Goal: Use online tool/utility: Utilize a website feature to perform a specific function

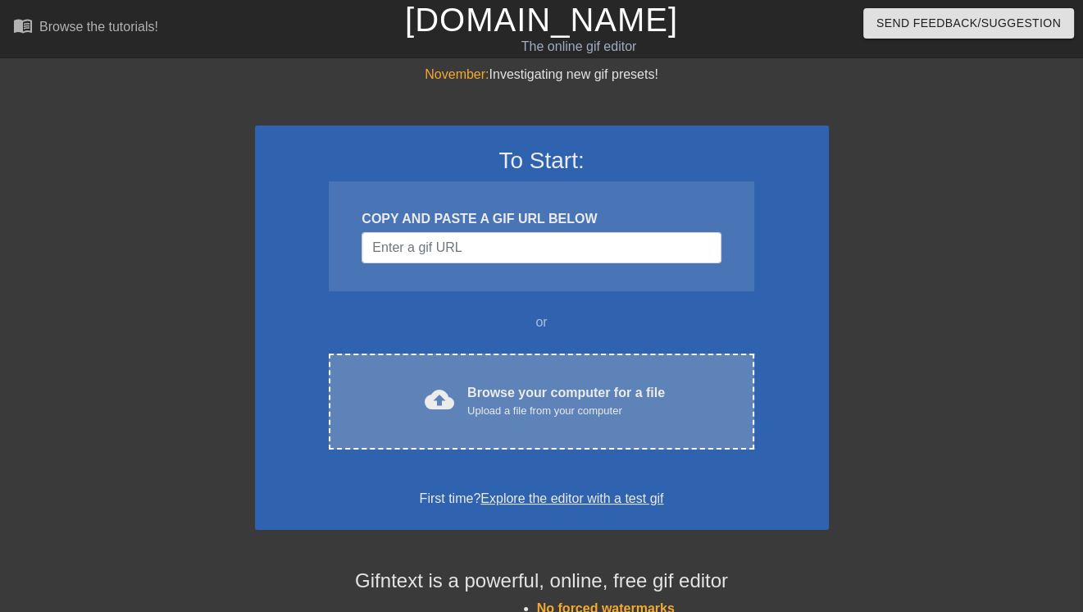
click at [535, 403] on div "Upload a file from your computer" at bounding box center [566, 411] width 198 height 16
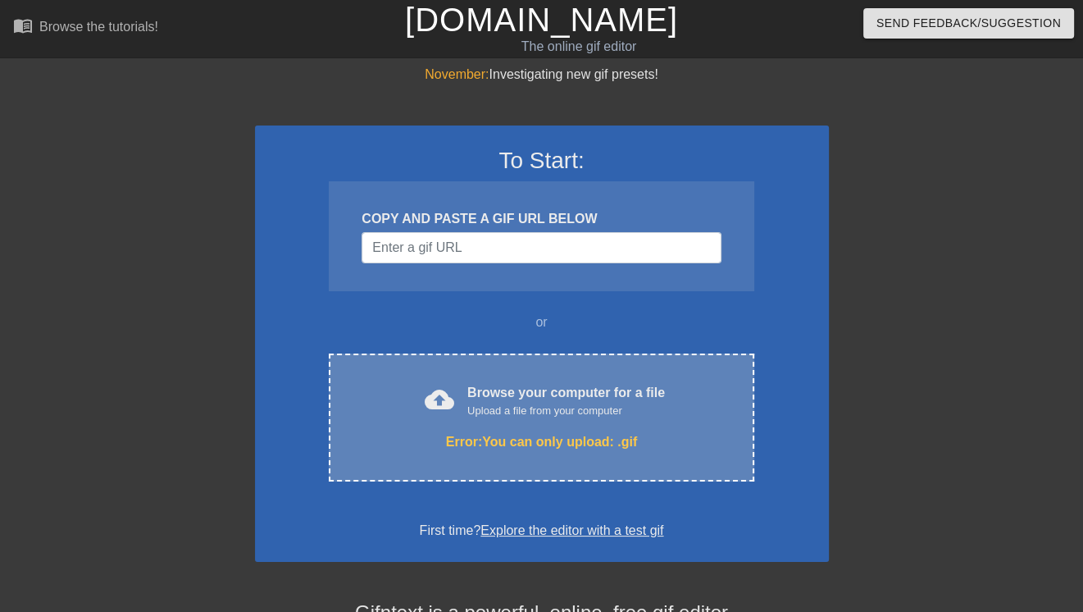
click at [536, 419] on div "cloud_upload Browse your computer for a file Upload a file from your computer E…" at bounding box center [541, 417] width 425 height 128
click at [492, 397] on div "Browse your computer for a file Upload a file from your computer" at bounding box center [566, 401] width 198 height 36
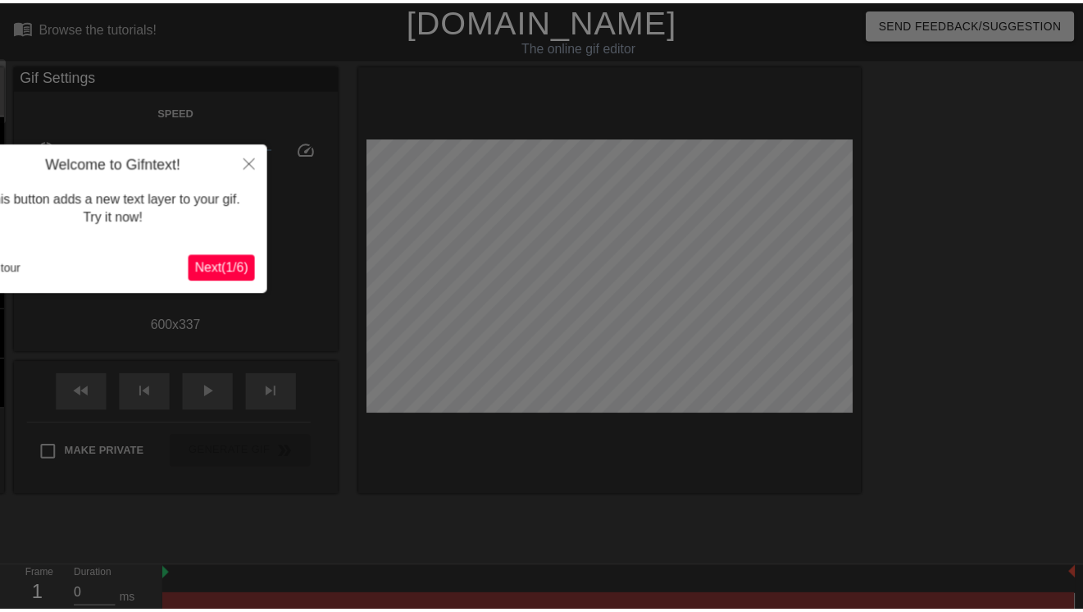
scroll to position [39, 0]
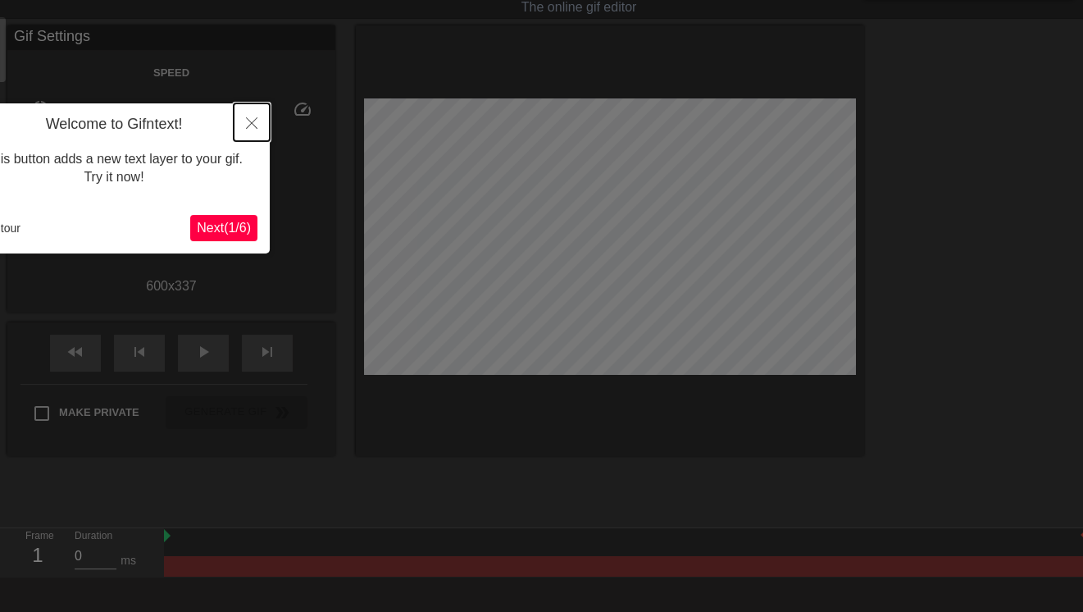
click at [250, 117] on icon "Close" at bounding box center [251, 122] width 11 height 11
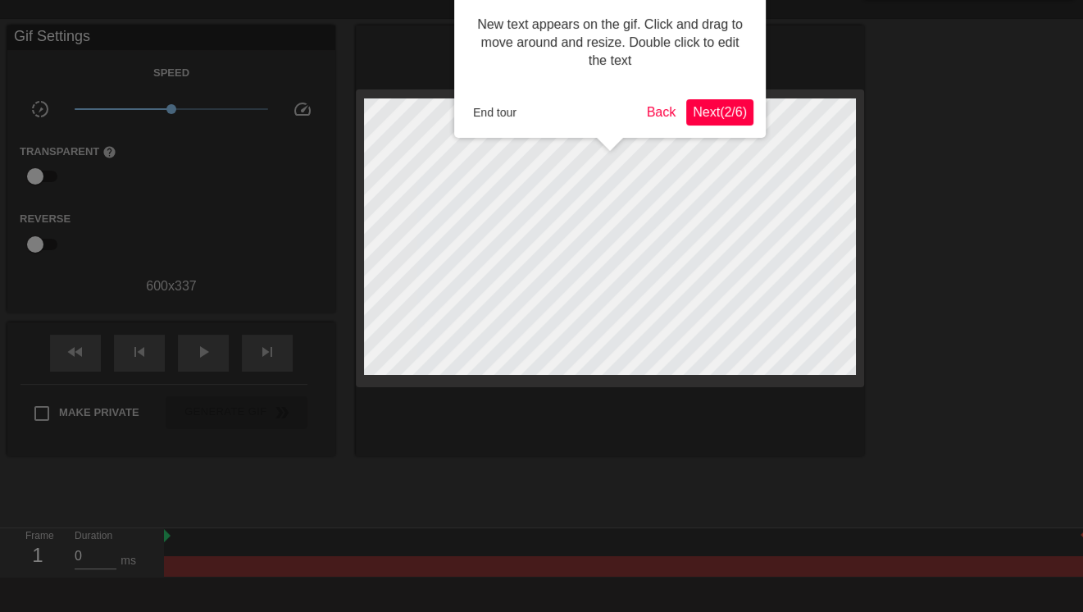
scroll to position [0, 0]
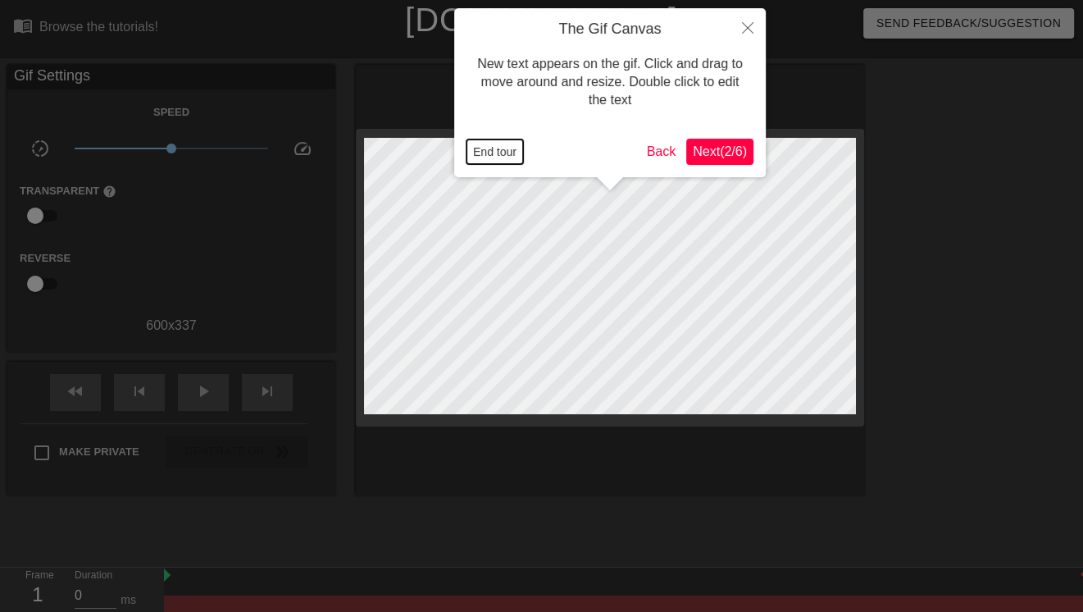
click at [494, 148] on button "End tour" at bounding box center [494, 151] width 57 height 25
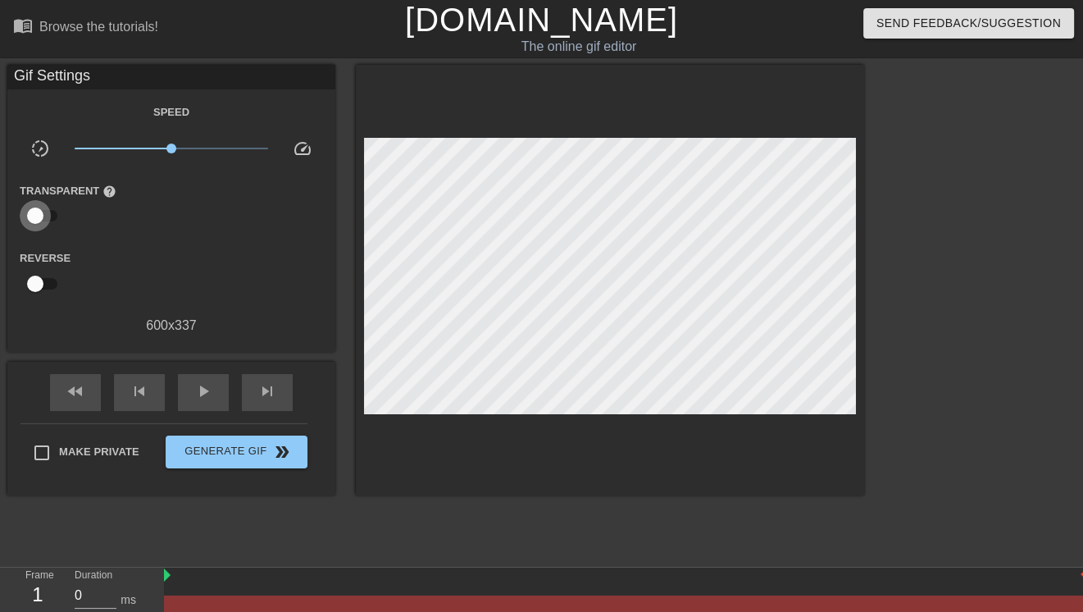
click at [36, 218] on input "checkbox" at bounding box center [35, 215] width 93 height 31
checkbox input "true"
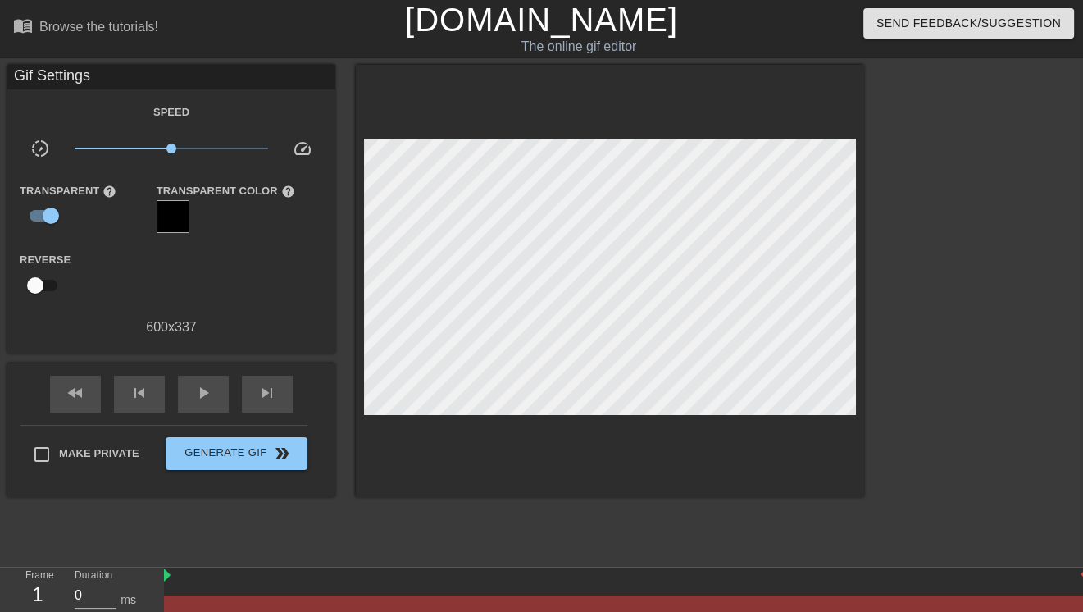
click at [168, 212] on div at bounding box center [173, 216] width 33 height 33
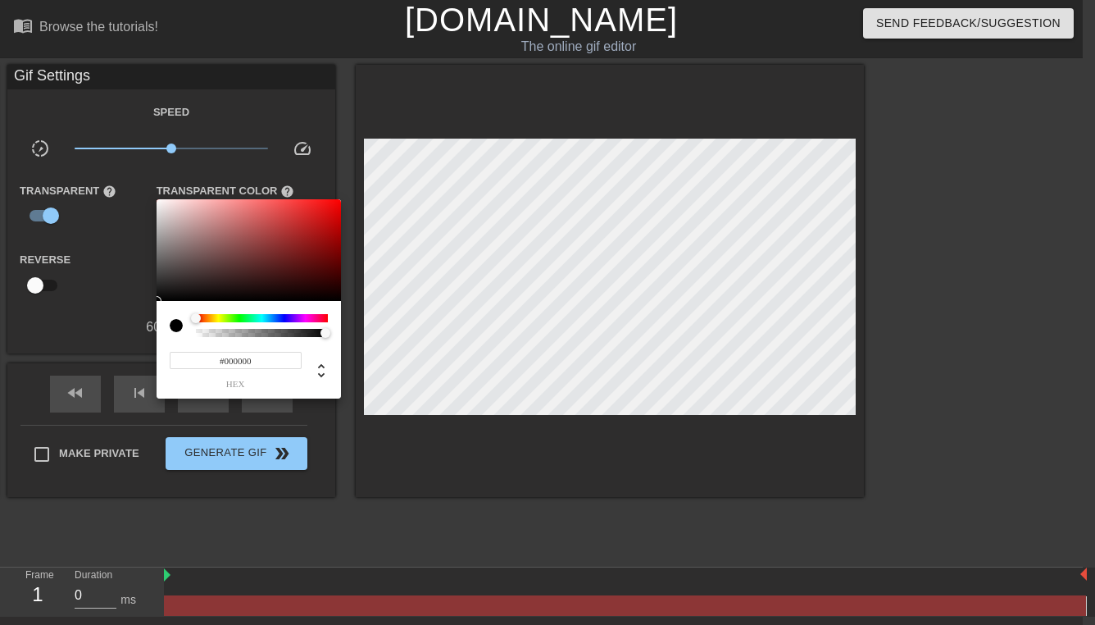
type input "0"
drag, startPoint x: 325, startPoint y: 332, endPoint x: 111, endPoint y: 353, distance: 215.8
click at [111, 353] on div "0 r 0 g 0 b 0 a" at bounding box center [547, 312] width 1095 height 625
click at [142, 252] on div at bounding box center [547, 312] width 1095 height 625
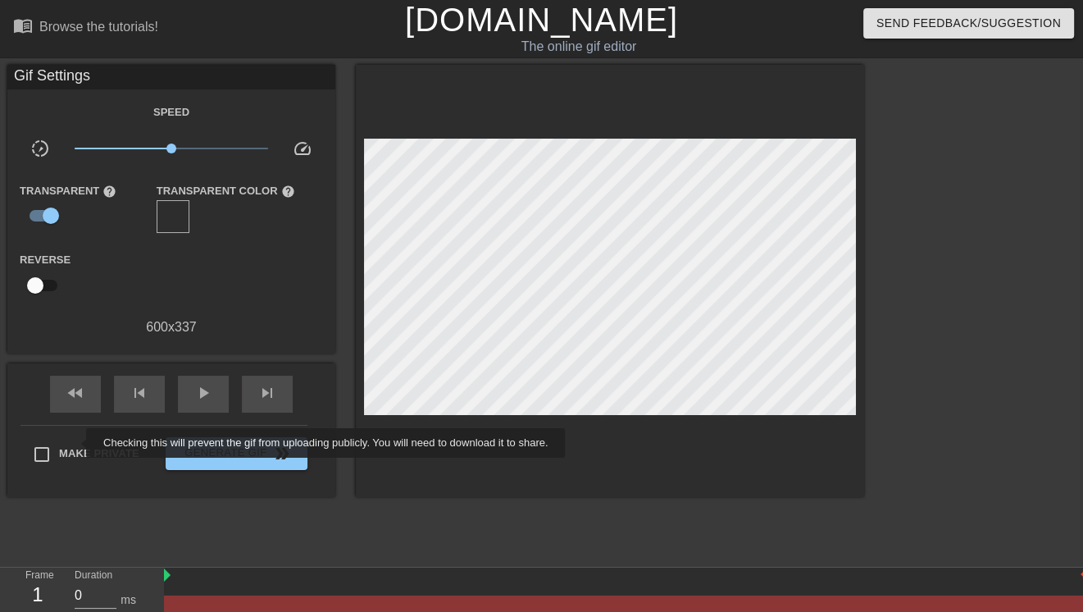
click at [75, 445] on span "Make Private" at bounding box center [99, 453] width 80 height 16
click at [59, 443] on input "Make Private" at bounding box center [42, 454] width 34 height 34
checkbox input "true"
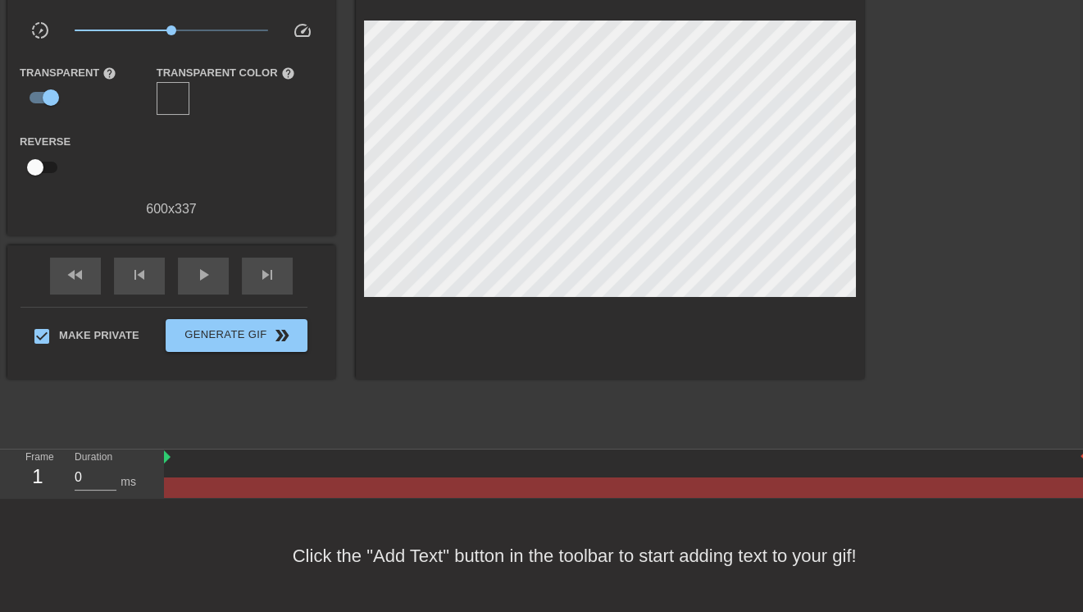
scroll to position [118, 0]
click at [522, 549] on div "Click the "Add Text" button in the toolbar to start adding text to your gif!" at bounding box center [541, 555] width 1083 height 114
click at [199, 261] on div "play_arrow" at bounding box center [203, 275] width 51 height 37
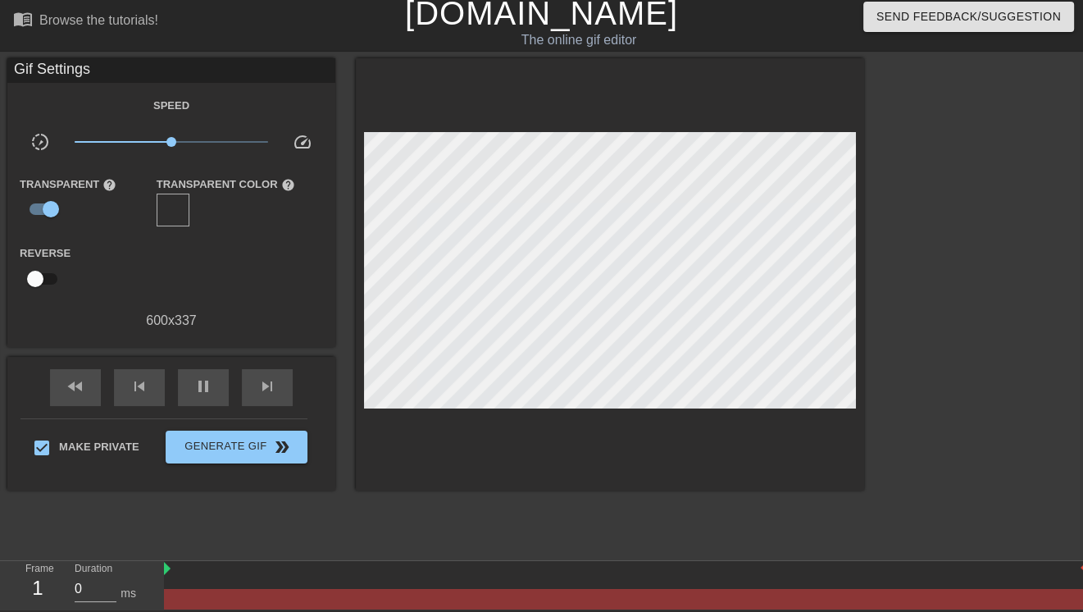
scroll to position [0, 0]
